Goal: Information Seeking & Learning: Compare options

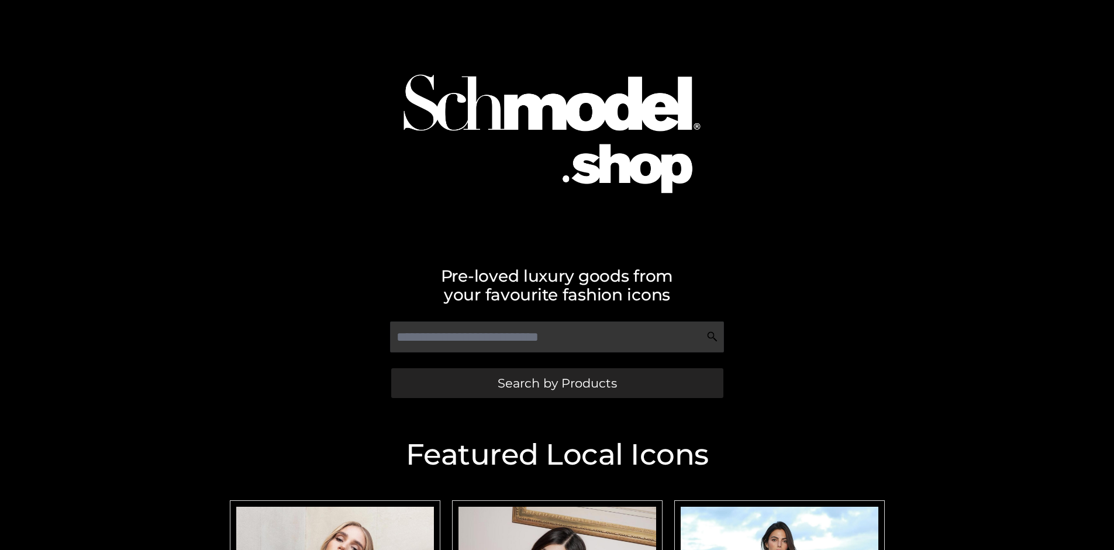
click at [557, 383] on span "Search by Products" at bounding box center [557, 383] width 119 height 12
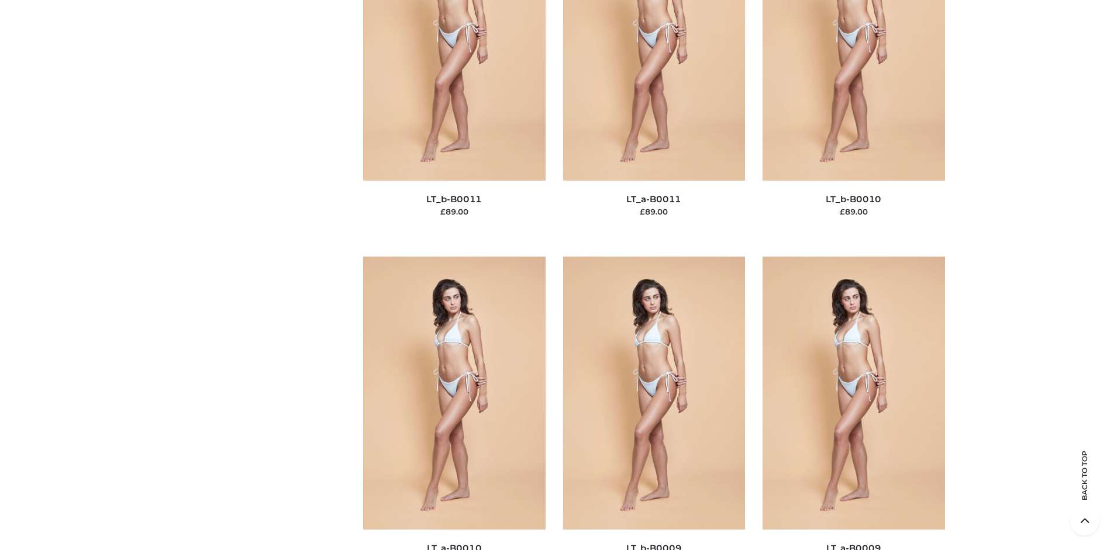
scroll to position [101, 0]
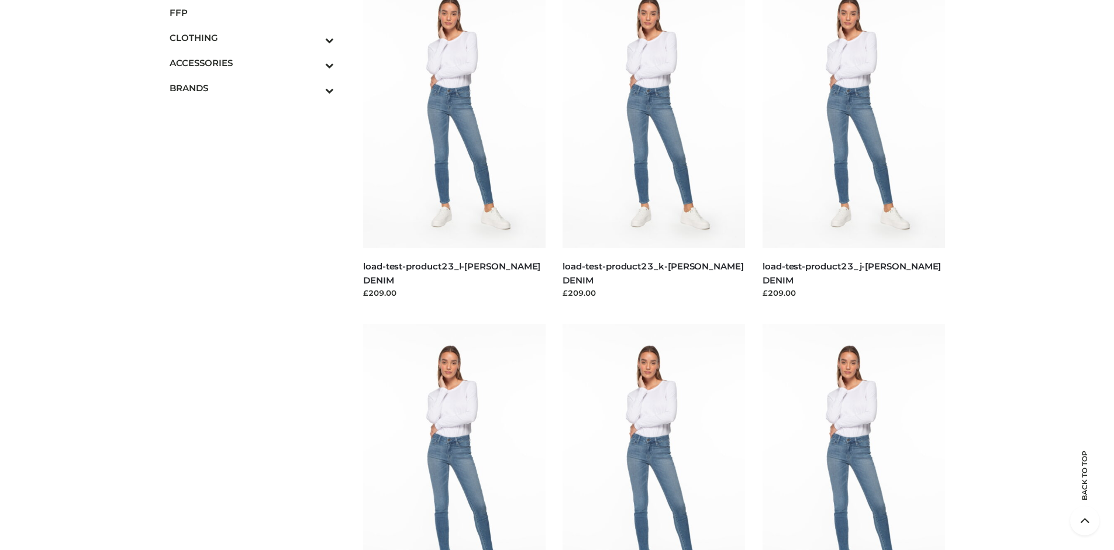
click at [252, 12] on span "FFP" at bounding box center [252, 12] width 165 height 13
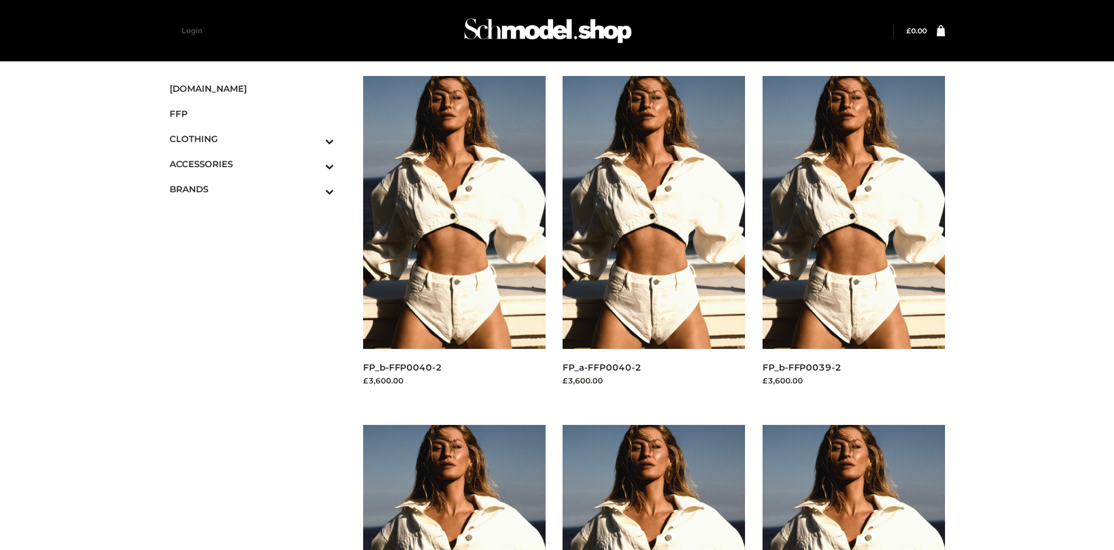
click at [853, 239] on img at bounding box center [854, 212] width 182 height 273
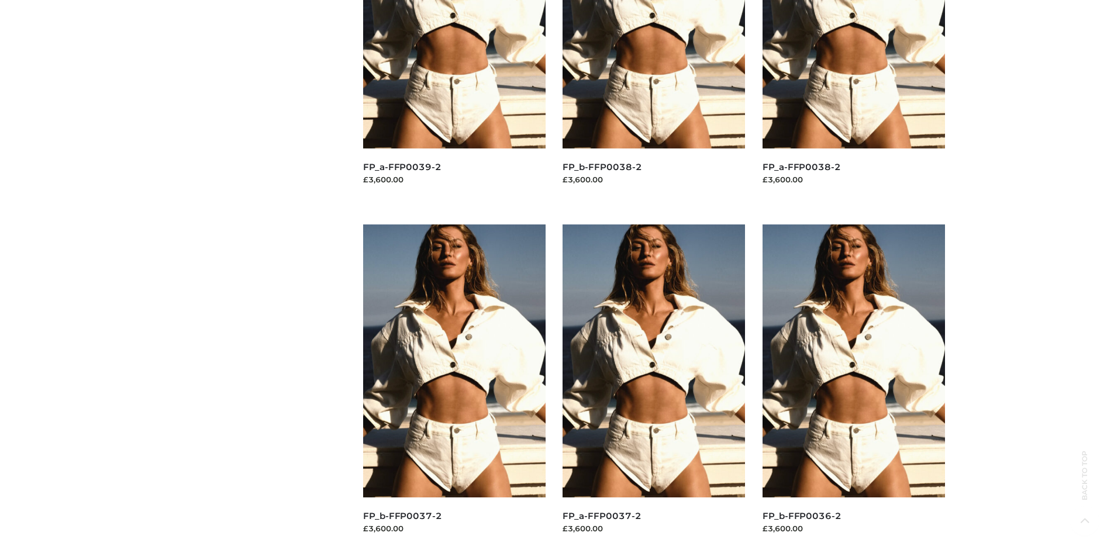
click at [454, 387] on img at bounding box center [454, 361] width 182 height 273
click at [853, 387] on img at bounding box center [854, 361] width 182 height 273
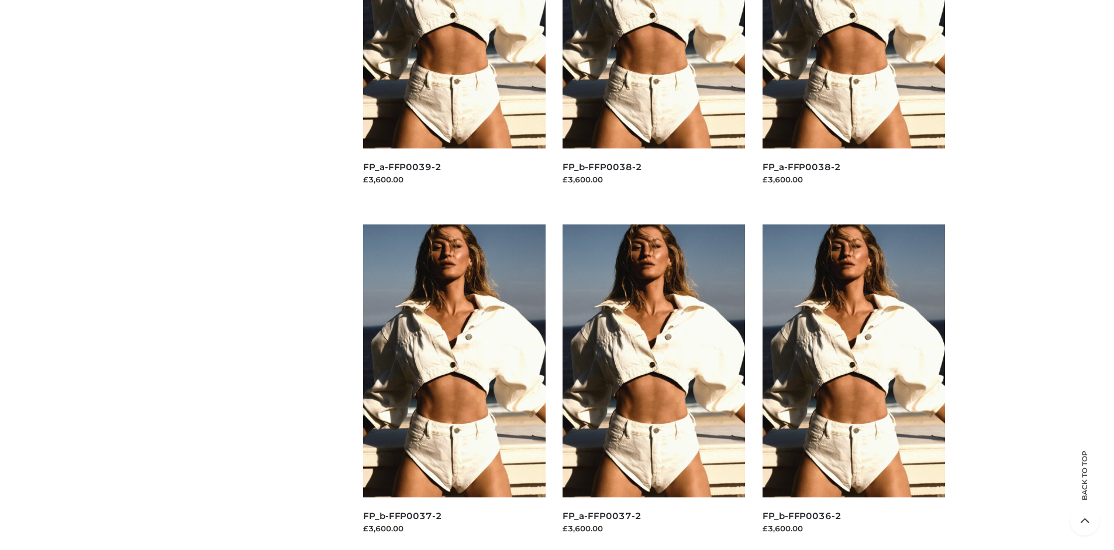
scroll to position [0, 0]
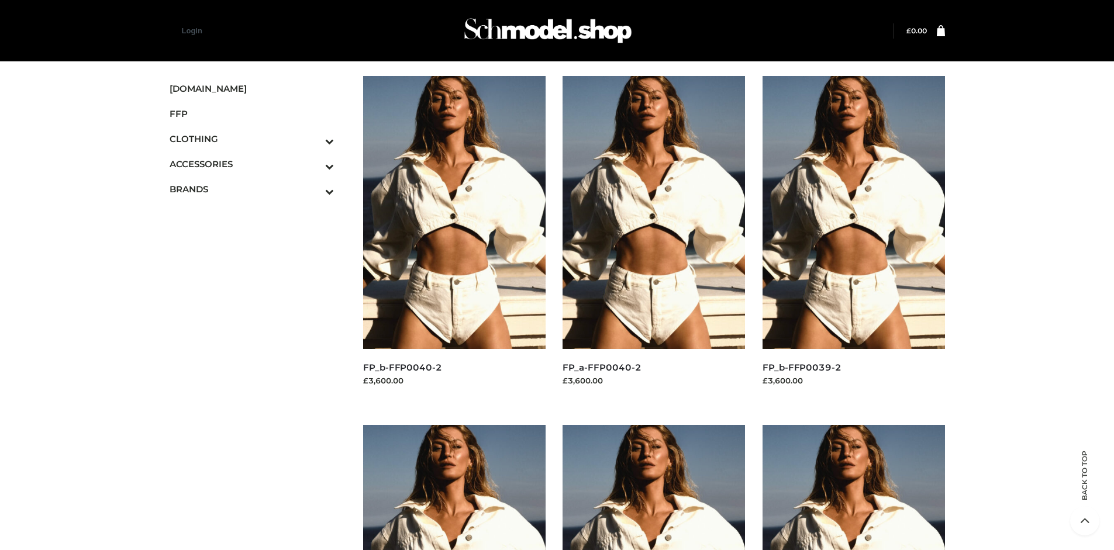
click at [314, 189] on icon "Toggle Submenu" at bounding box center [268, 191] width 131 height 13
click at [257, 213] on span "OPP SWIMWEAR" at bounding box center [257, 214] width 153 height 13
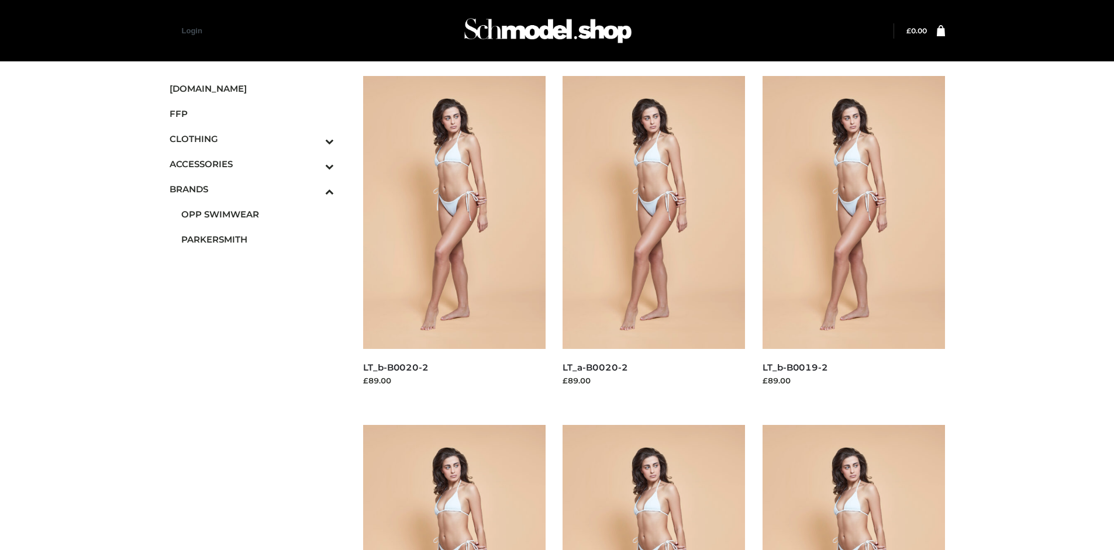
scroll to position [900, 0]
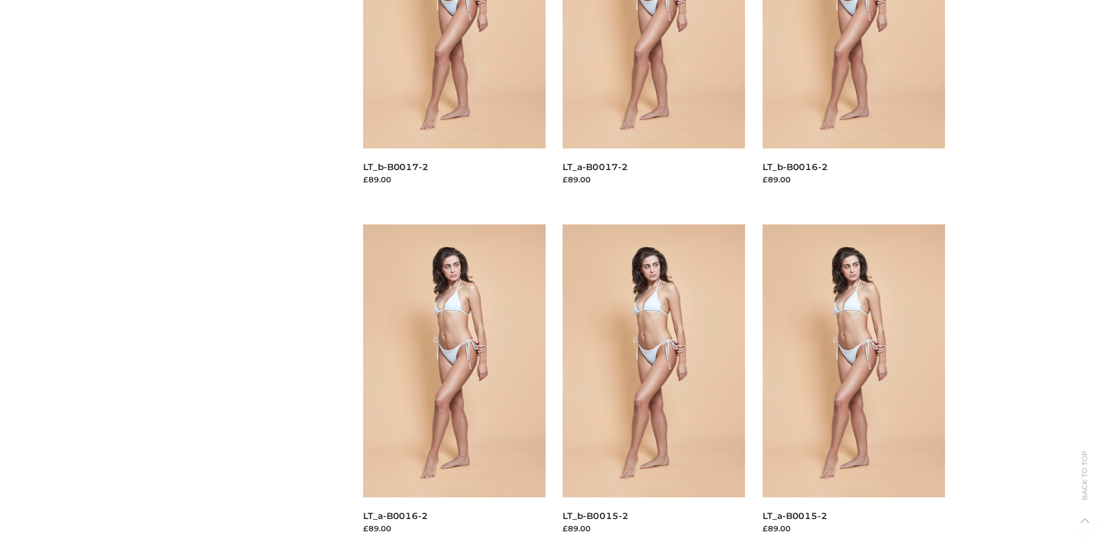
click at [654, 387] on img at bounding box center [654, 361] width 182 height 273
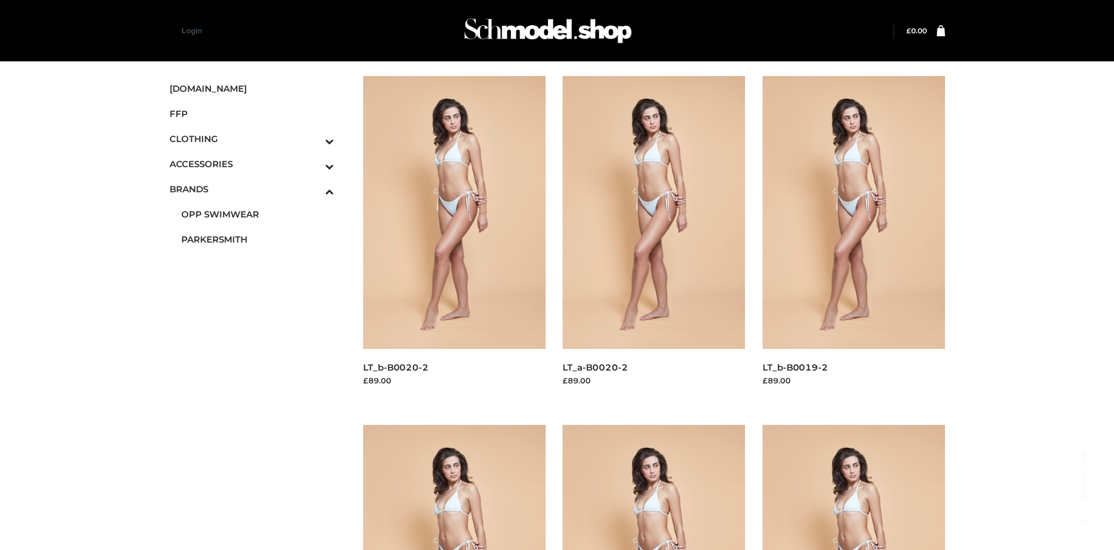
click at [654, 239] on img at bounding box center [654, 212] width 182 height 273
click at [314, 164] on icon "Toggle Submenu" at bounding box center [268, 166] width 131 height 13
click at [257, 189] on span "BAGS" at bounding box center [257, 187] width 153 height 13
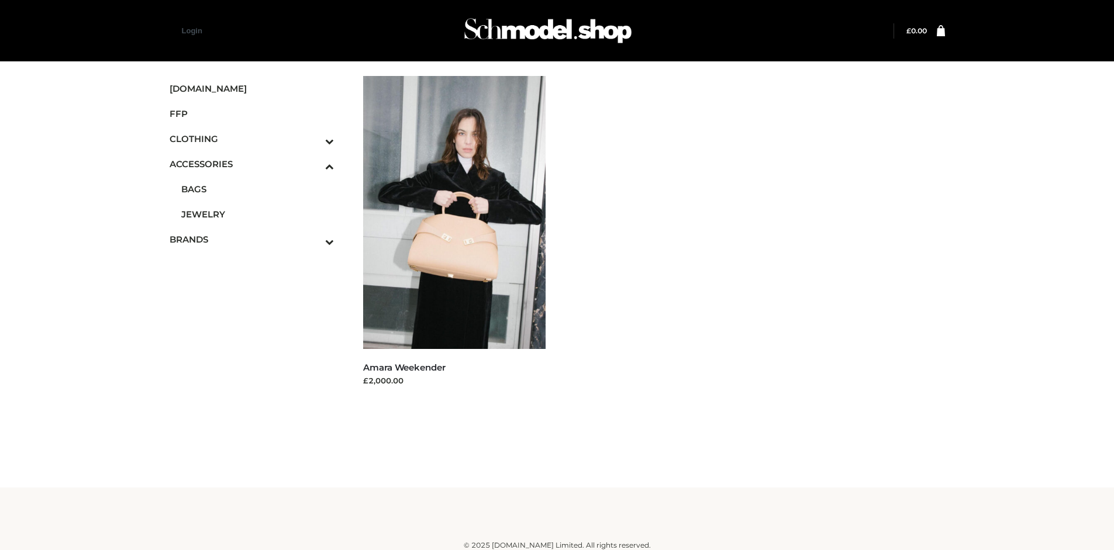
click at [314, 139] on icon "Toggle Submenu" at bounding box center [268, 141] width 131 height 13
click at [257, 239] on span "TWO PIECE" at bounding box center [257, 239] width 153 height 13
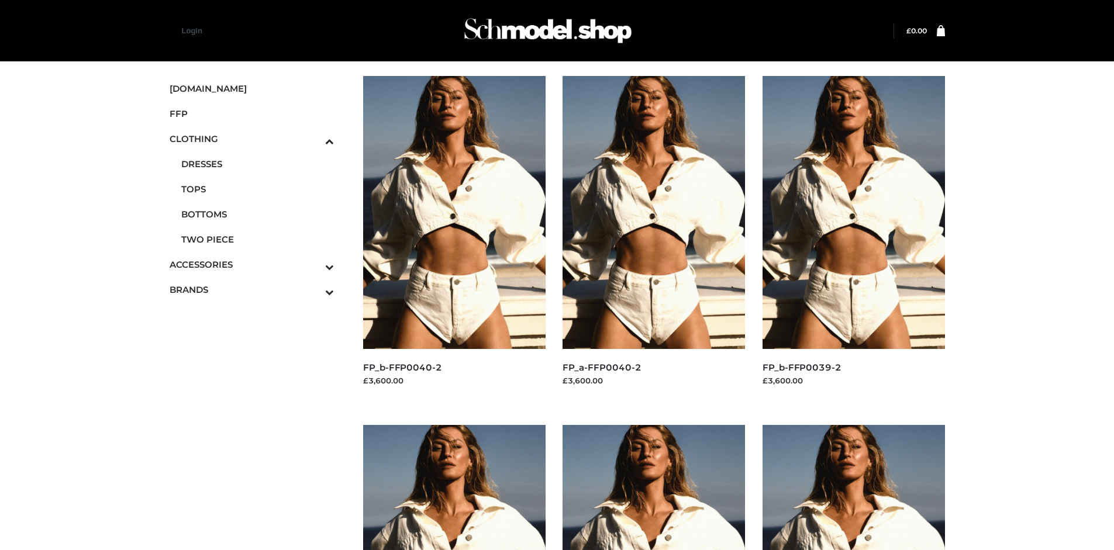
scroll to position [900, 0]
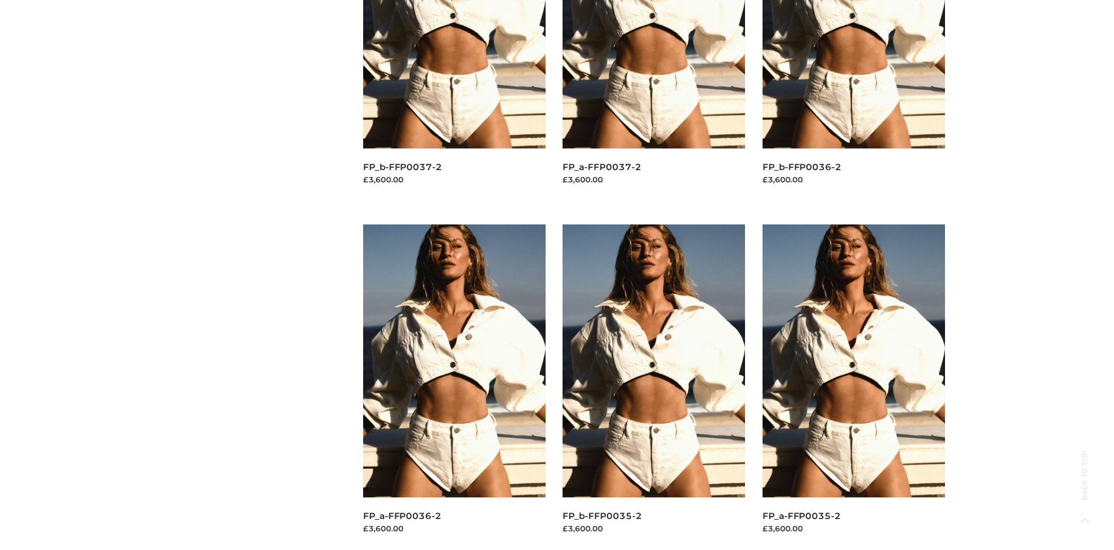
click at [654, 387] on img at bounding box center [654, 361] width 182 height 273
click at [853, 387] on img at bounding box center [854, 361] width 182 height 273
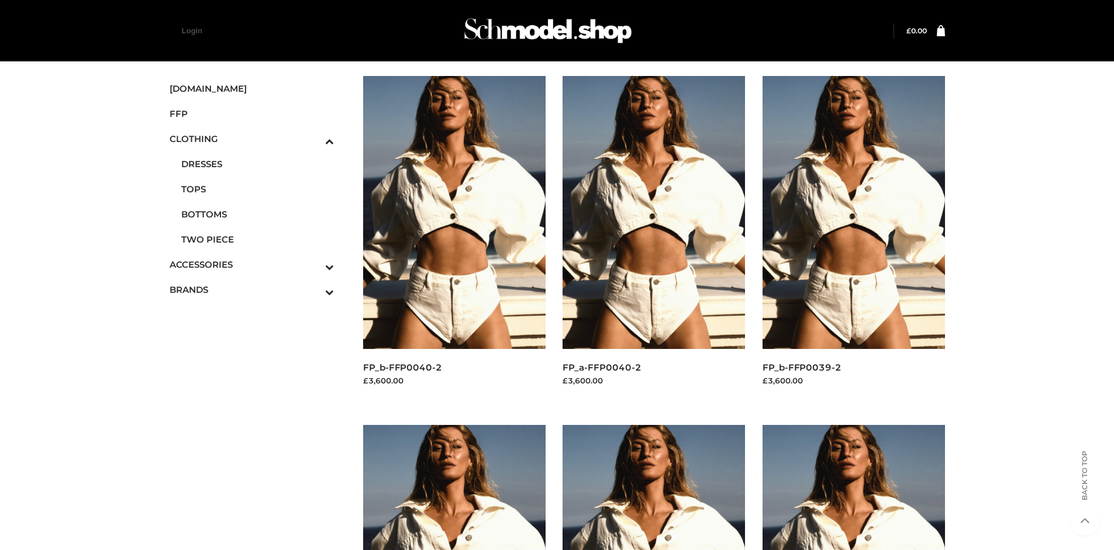
click at [853, 239] on img at bounding box center [854, 212] width 182 height 273
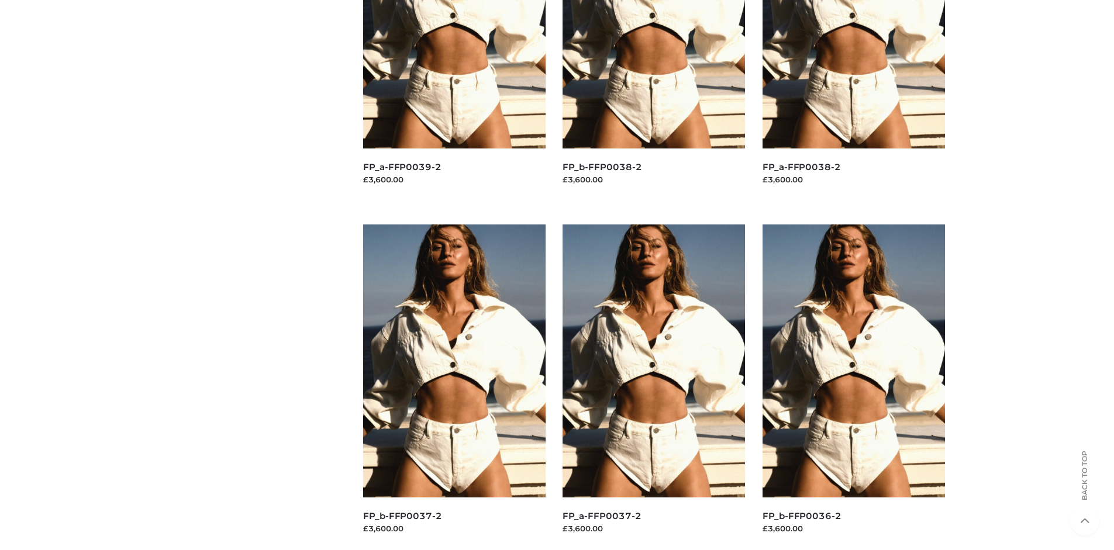
click at [654, 387] on img at bounding box center [654, 361] width 182 height 273
